Goal: Task Accomplishment & Management: Use online tool/utility

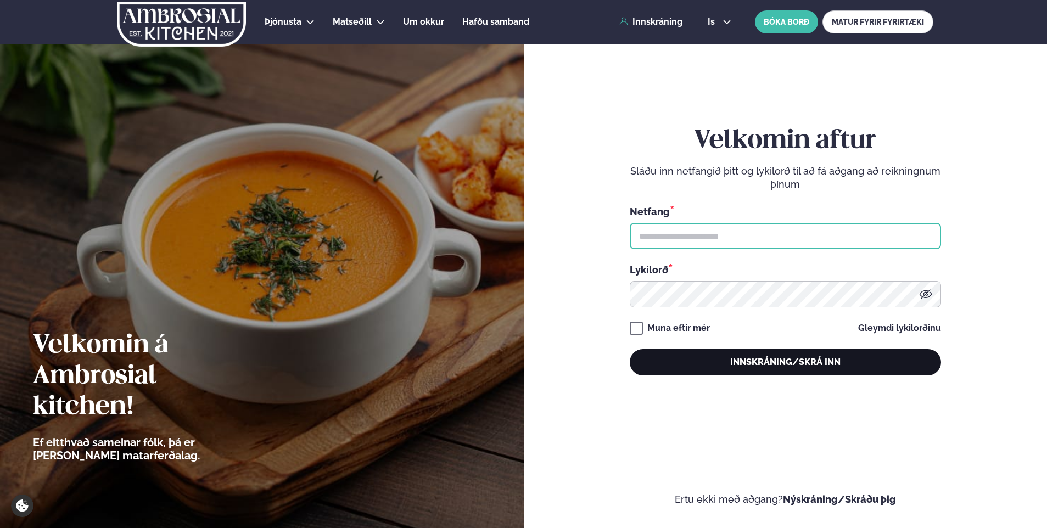
type input "**********"
click at [774, 368] on button "Innskráning/Skrá inn" at bounding box center [785, 362] width 311 height 26
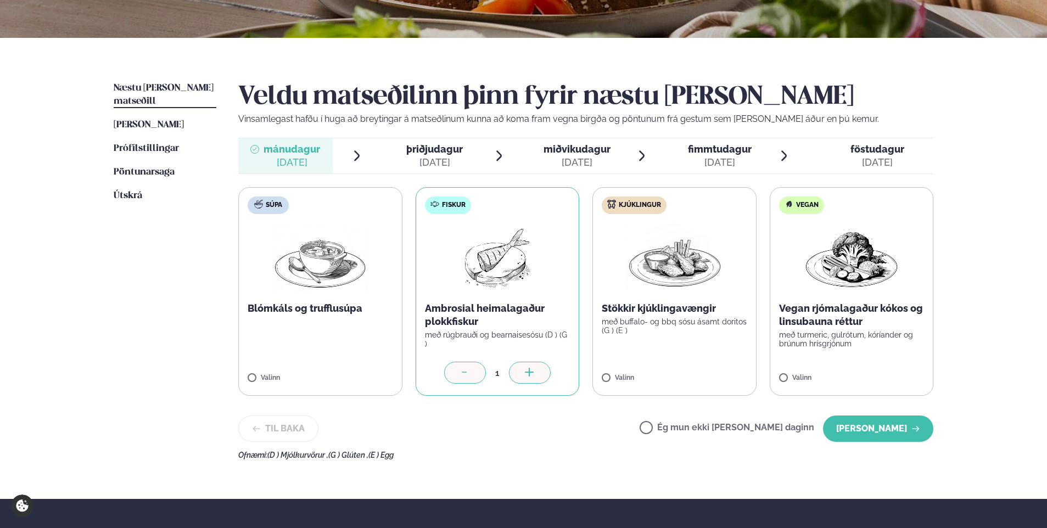
scroll to position [220, 0]
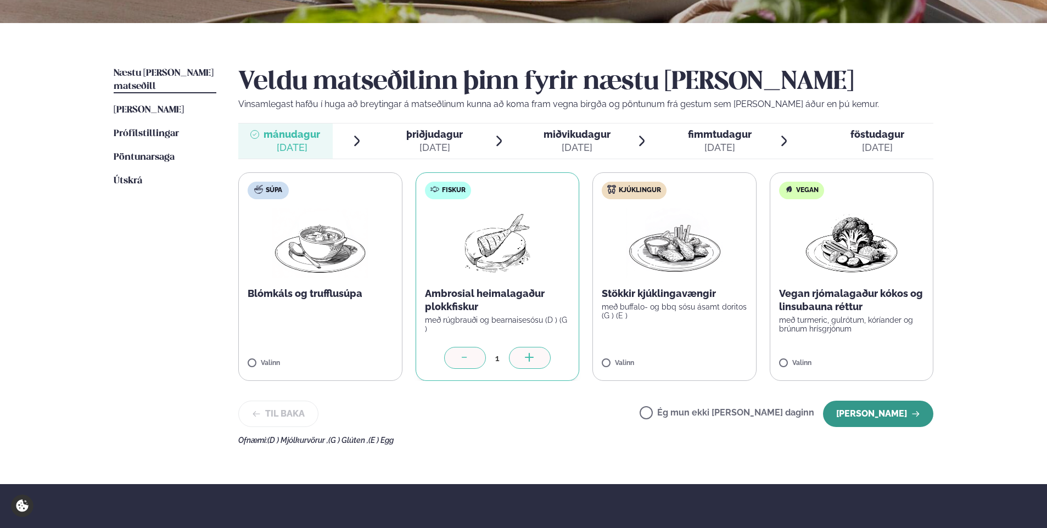
click at [887, 415] on button "[PERSON_NAME]" at bounding box center [878, 414] width 110 height 26
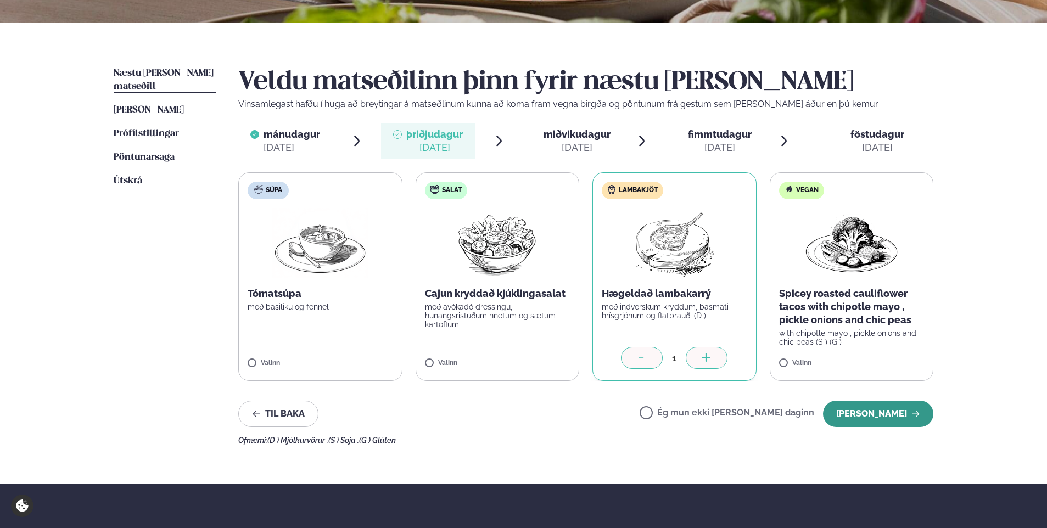
click at [882, 413] on button "[PERSON_NAME]" at bounding box center [878, 414] width 110 height 26
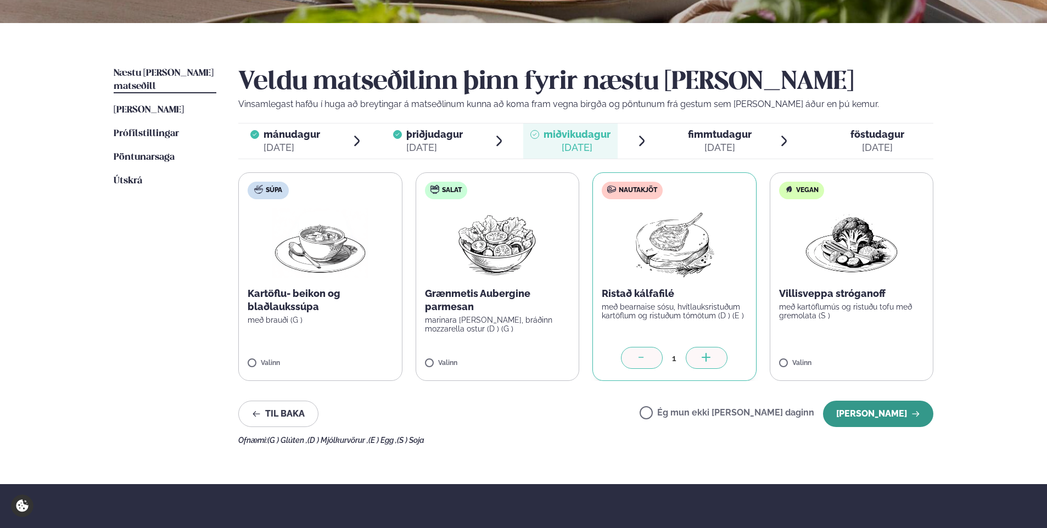
click at [861, 405] on button "[PERSON_NAME]" at bounding box center [878, 414] width 110 height 26
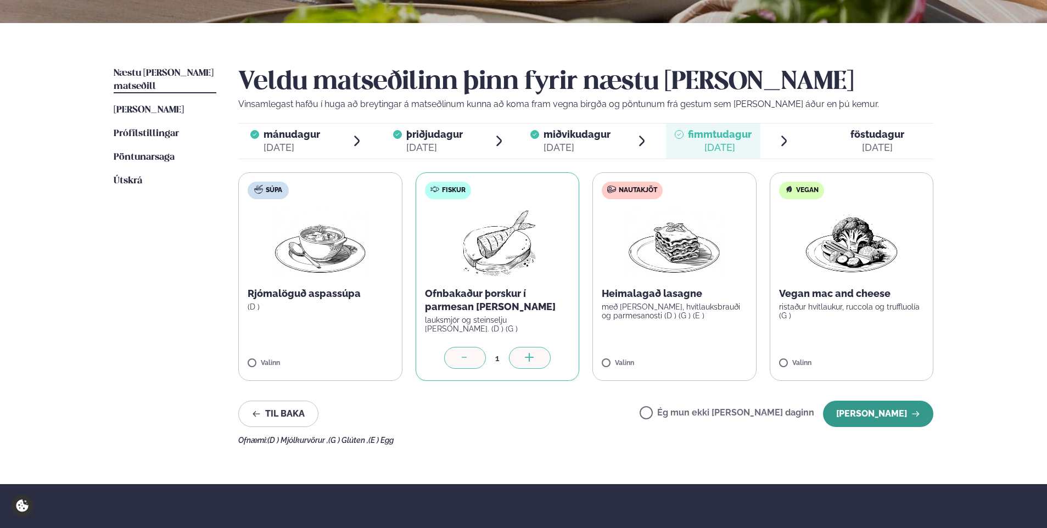
click at [864, 406] on button "[PERSON_NAME]" at bounding box center [878, 414] width 110 height 26
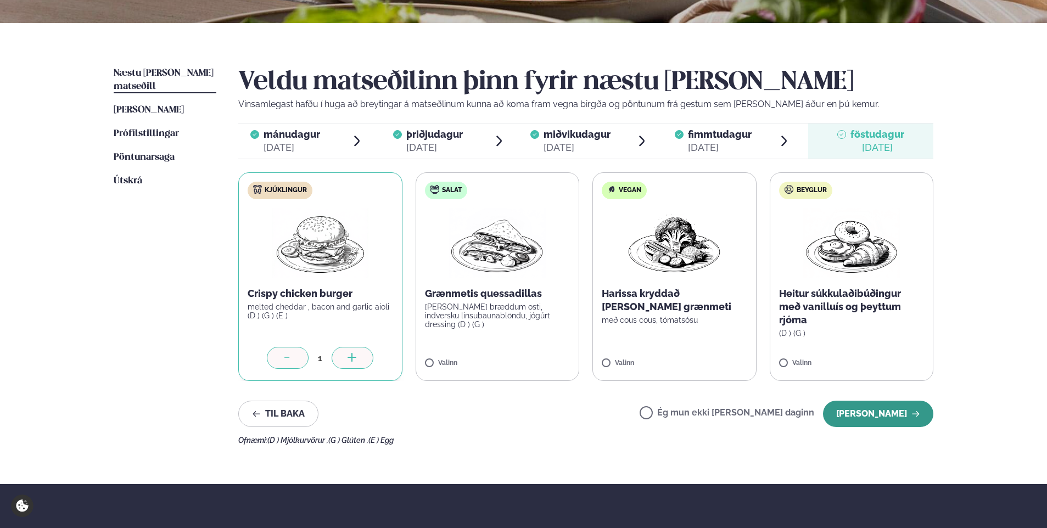
click at [892, 416] on button "[PERSON_NAME]" at bounding box center [878, 414] width 110 height 26
